Goal: Transaction & Acquisition: Purchase product/service

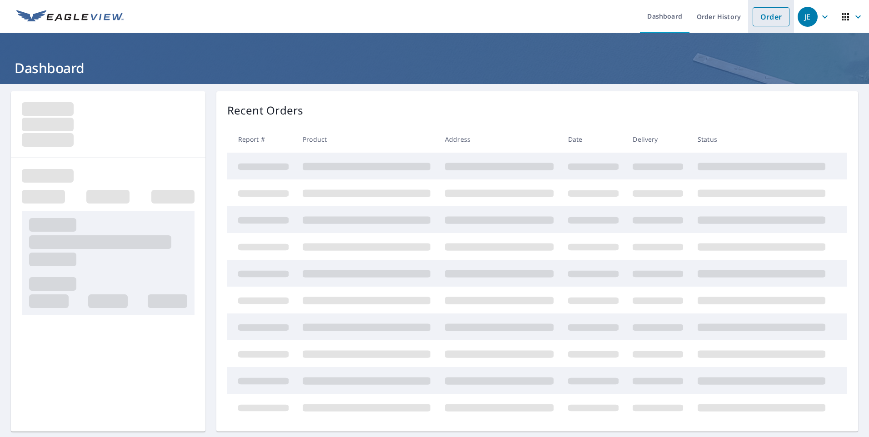
click at [759, 24] on link "Order" at bounding box center [771, 16] width 37 height 19
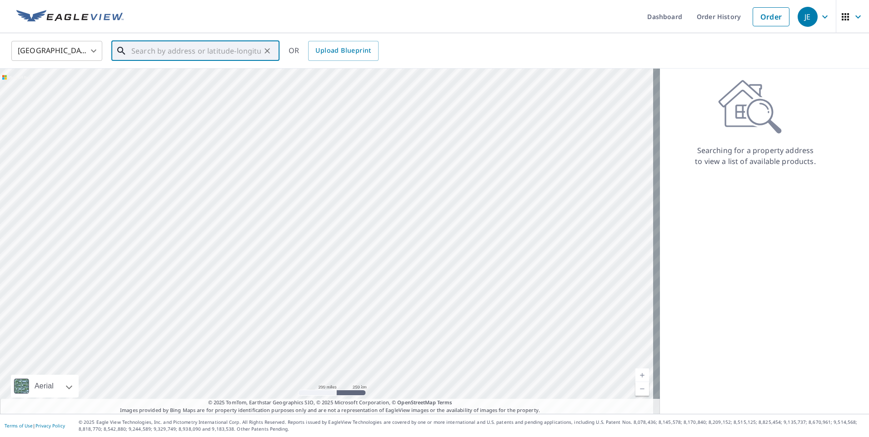
click at [141, 51] on input "text" at bounding box center [196, 50] width 130 height 25
paste input "[STREET_ADDRESS]"
click at [161, 85] on p "[US_STATE][GEOGRAPHIC_DATA]" at bounding box center [201, 87] width 143 height 9
type input "[STREET_ADDRESS][US_STATE]"
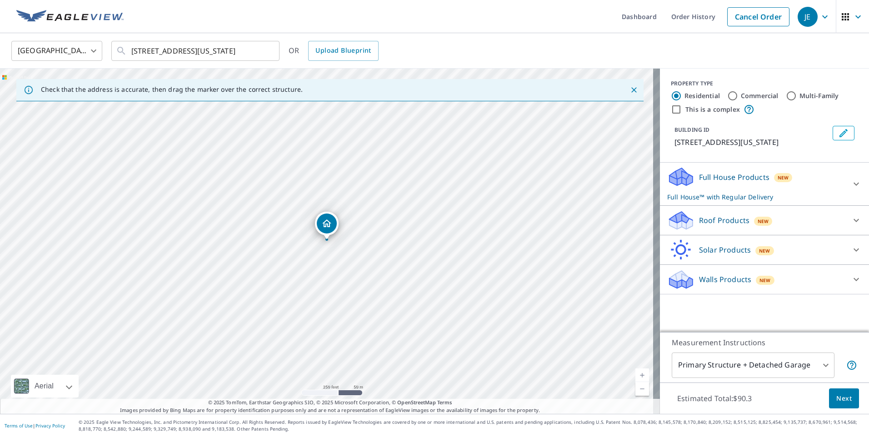
click at [676, 220] on icon at bounding box center [681, 217] width 23 height 11
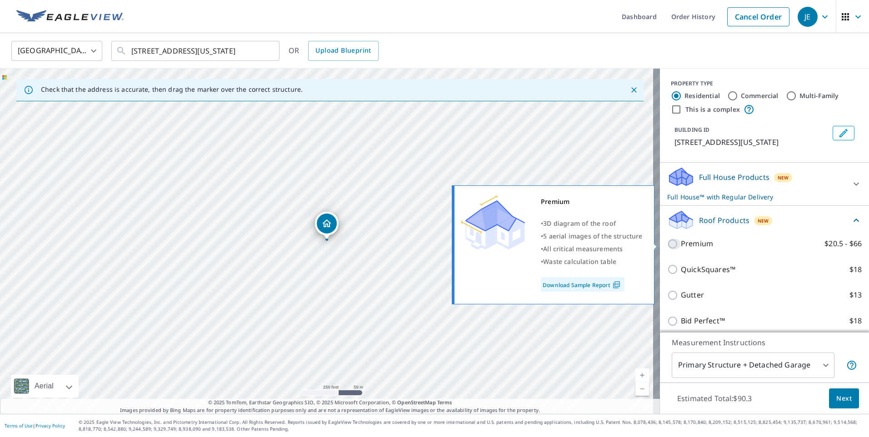
click at [667, 244] on input "Premium $20.5 - $66" at bounding box center [674, 244] width 14 height 11
checkbox input "true"
checkbox input "false"
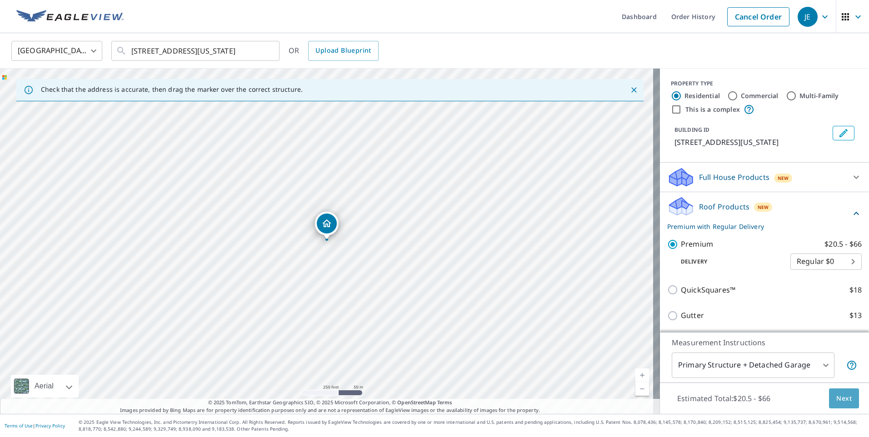
click at [836, 397] on span "Next" at bounding box center [843, 398] width 15 height 11
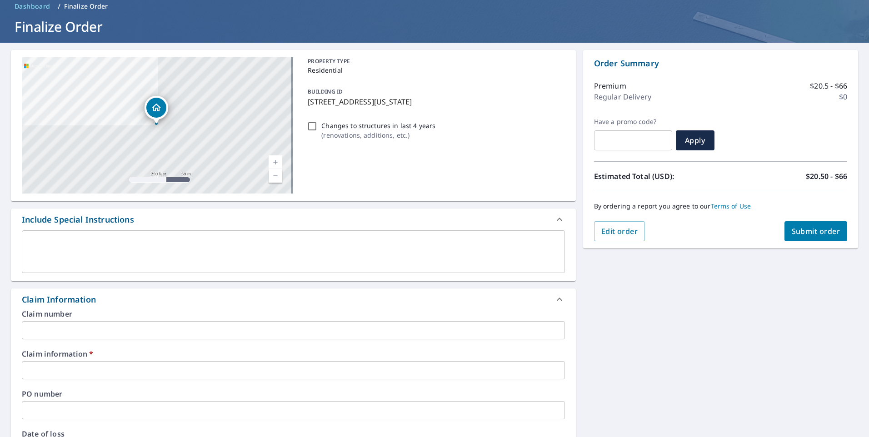
scroll to position [182, 0]
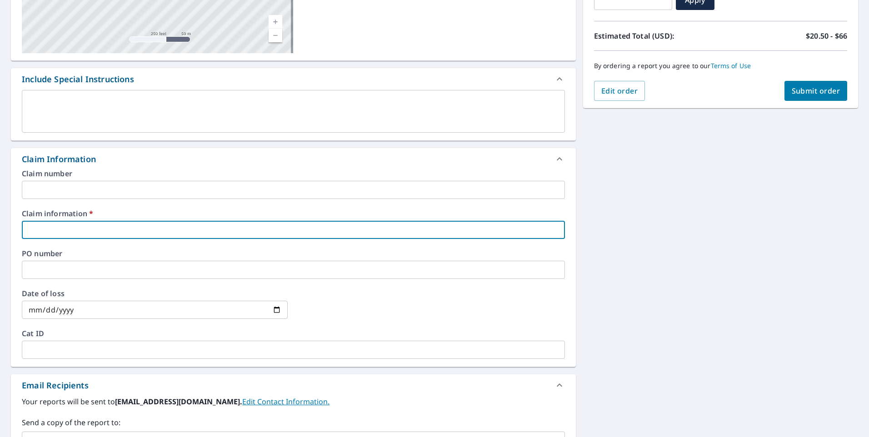
click at [60, 229] on input "text" at bounding box center [293, 230] width 543 height 18
type input "bayshore"
checkbox input "true"
click at [51, 274] on input "text" at bounding box center [293, 270] width 543 height 18
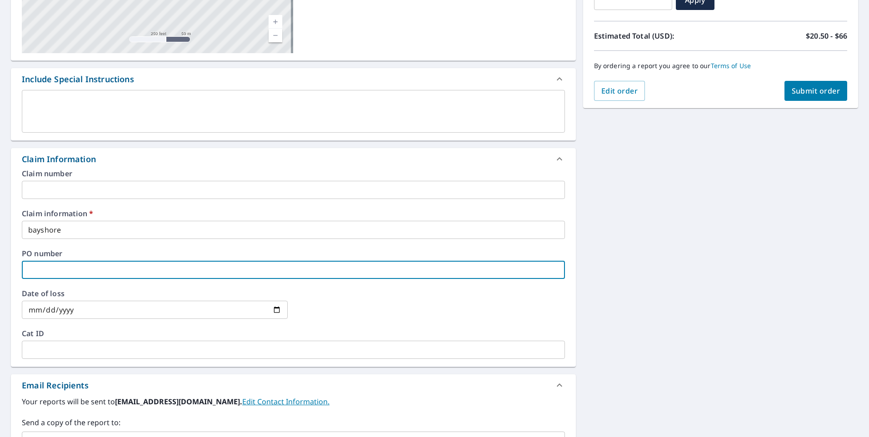
type input "bayshore"
click at [804, 89] on span "Submit order" at bounding box center [816, 91] width 49 height 10
checkbox input "true"
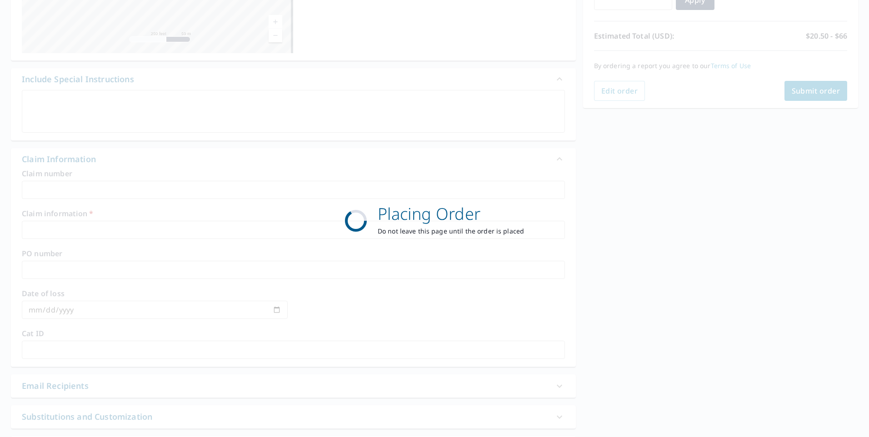
scroll to position [98, 0]
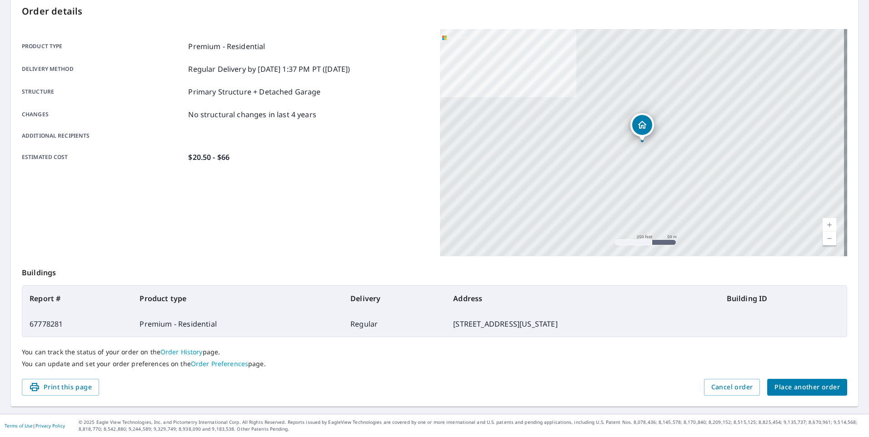
click at [377, 122] on div "Product type Premium - Residential Delivery method Regular Delivery by [DATE] 1…" at bounding box center [225, 102] width 407 height 122
